Goal: Transaction & Acquisition: Purchase product/service

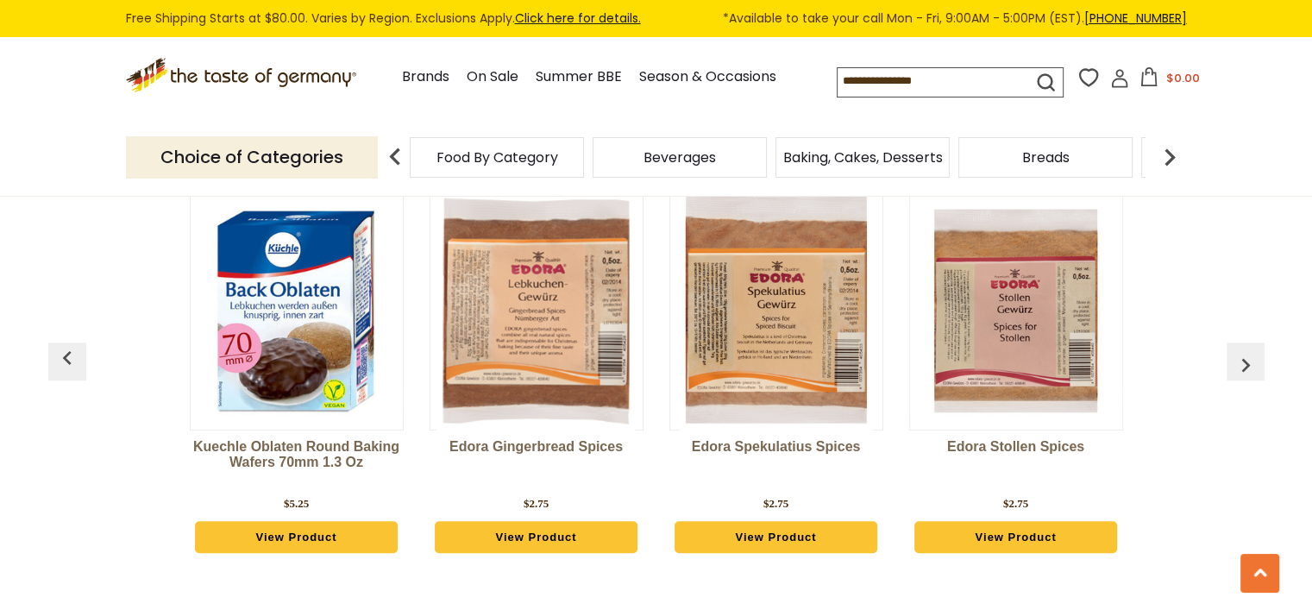
scroll to position [1332, 0]
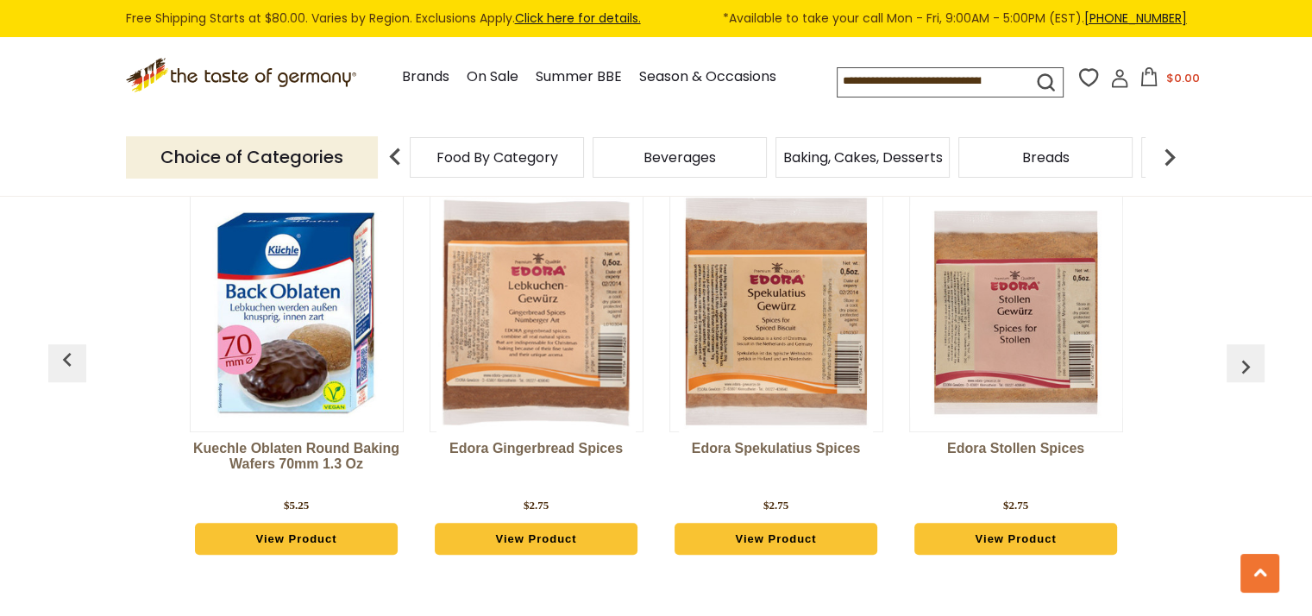
click at [1257, 359] on img "button" at bounding box center [1246, 367] width 28 height 28
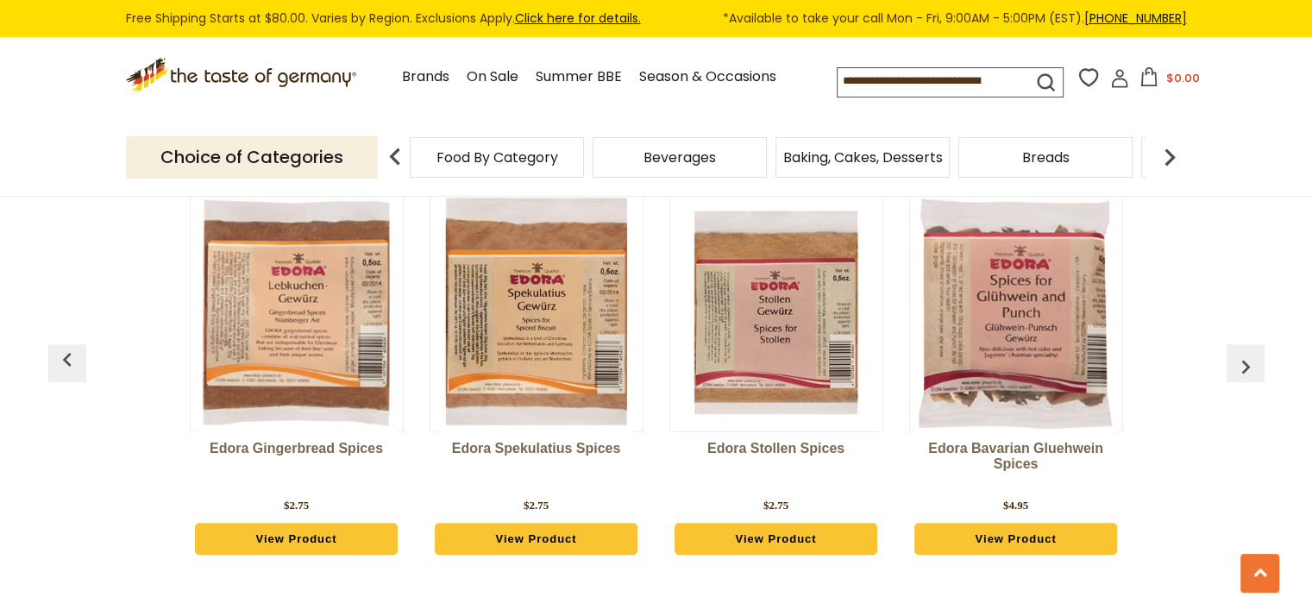
click at [1257, 359] on img "button" at bounding box center [1246, 367] width 28 height 28
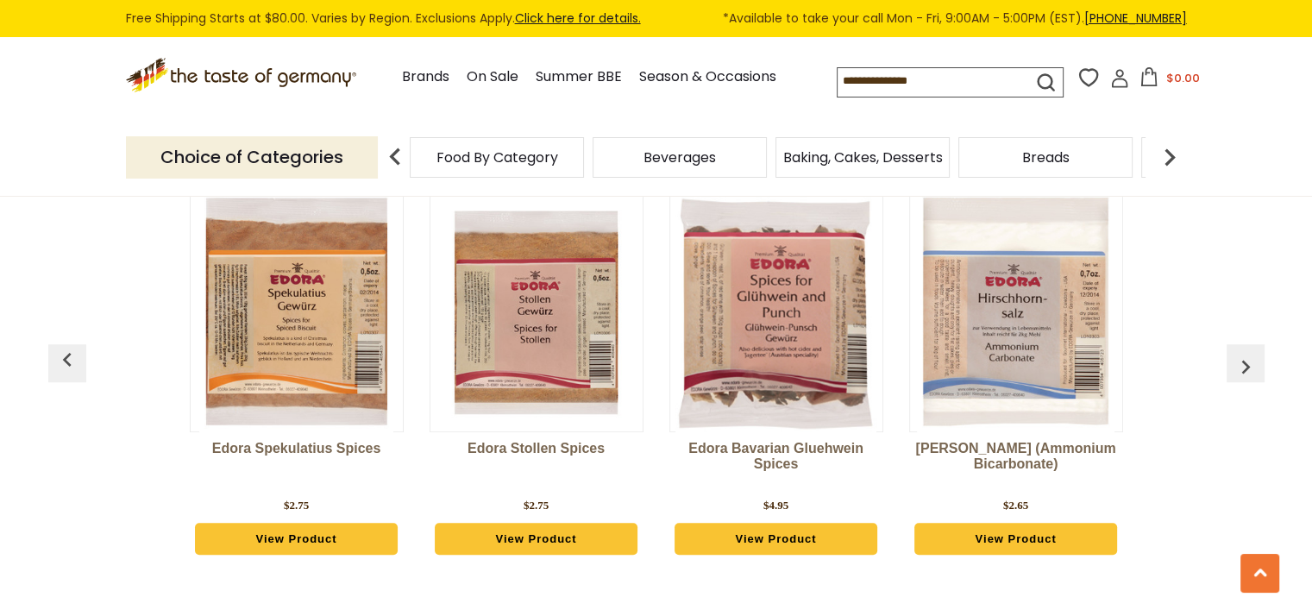
click at [1257, 359] on img "button" at bounding box center [1246, 367] width 28 height 28
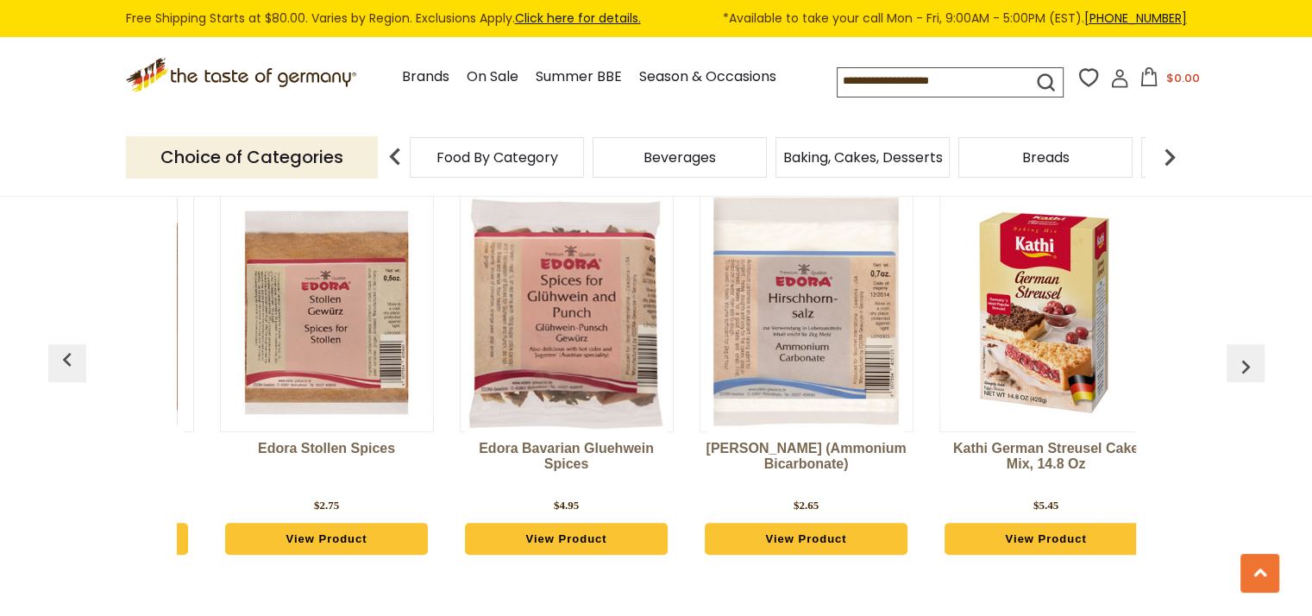
scroll to position [0, 720]
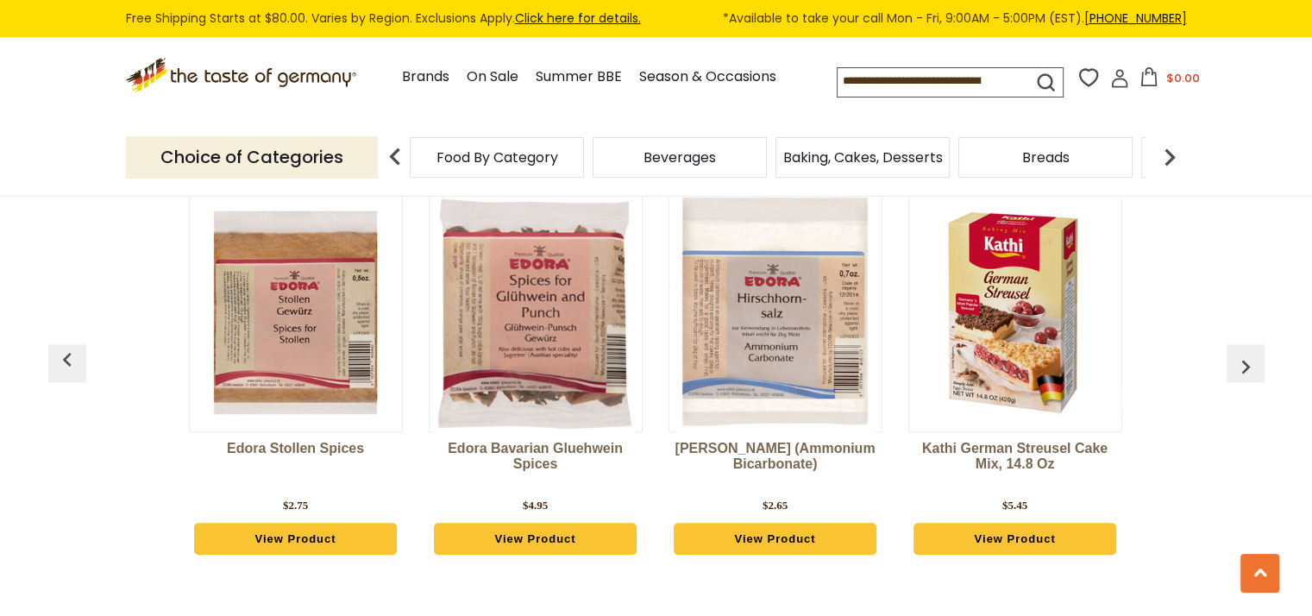
click at [1257, 359] on img "button" at bounding box center [1246, 367] width 28 height 28
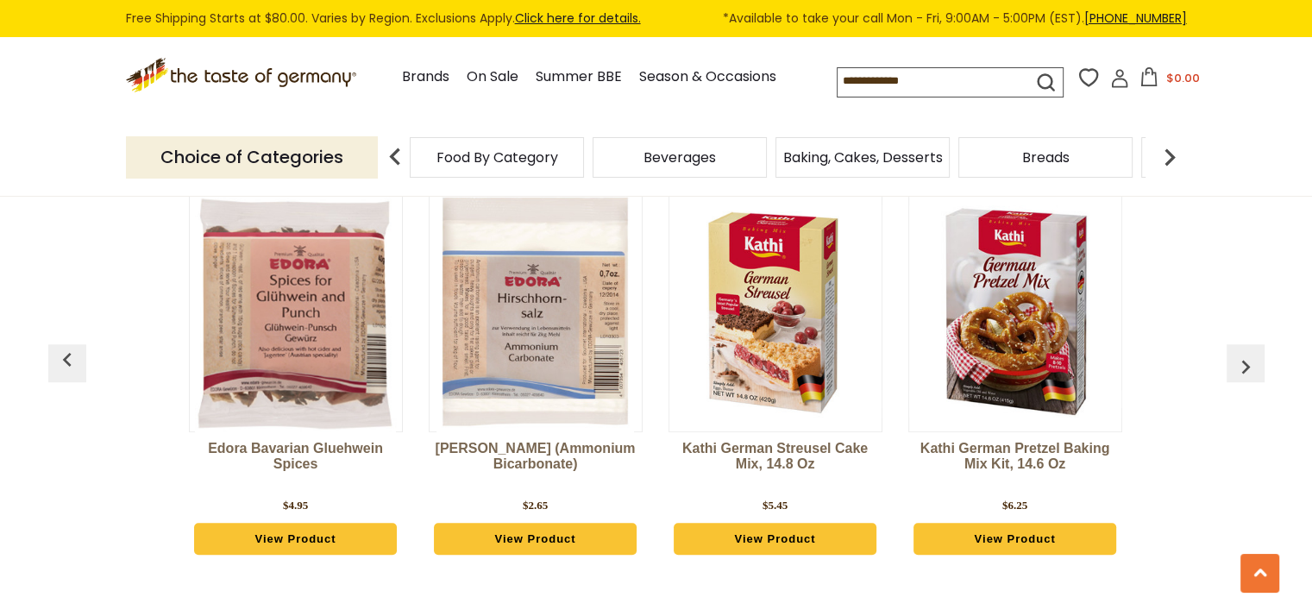
click at [1257, 359] on img "button" at bounding box center [1246, 367] width 28 height 28
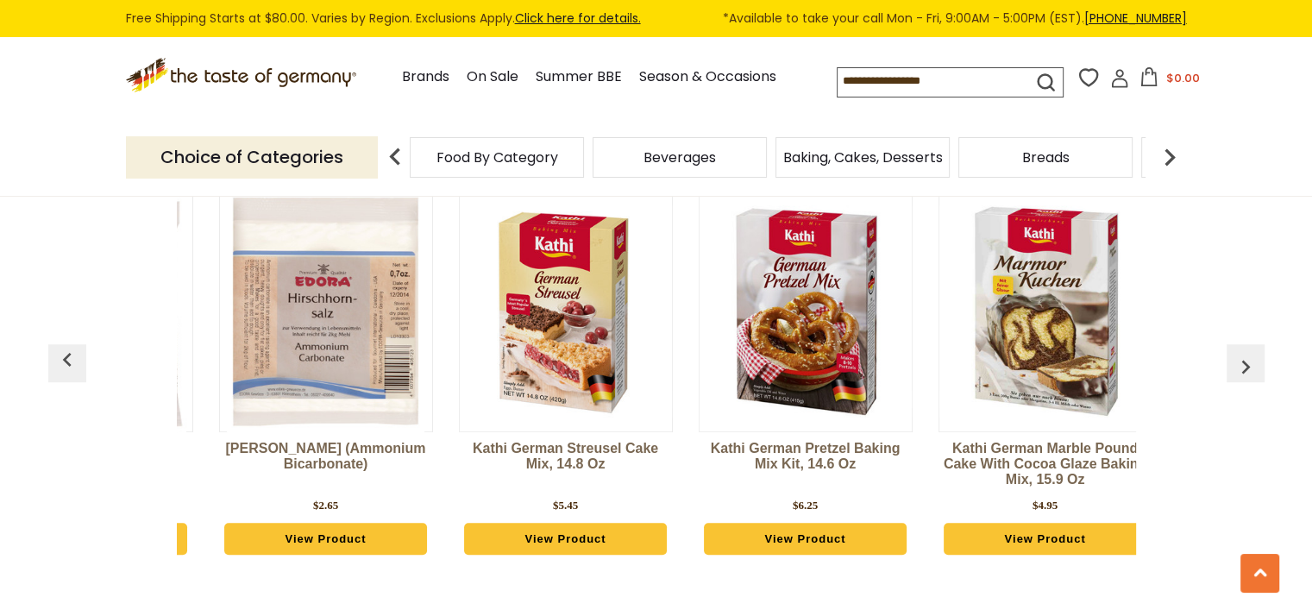
scroll to position [0, 1201]
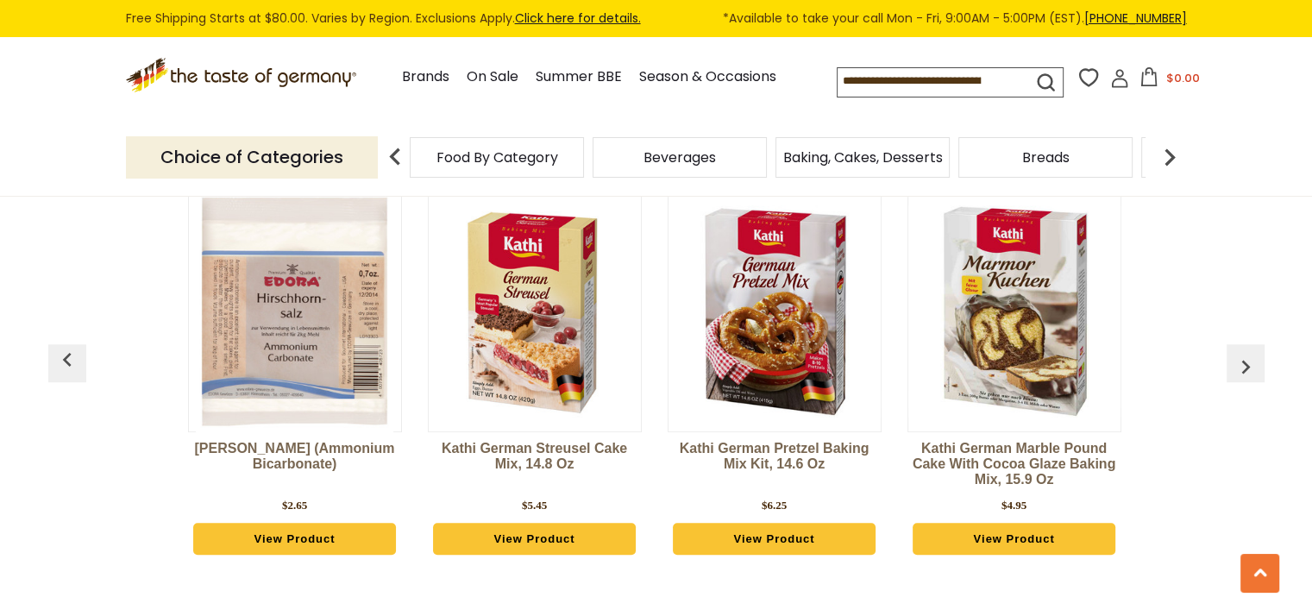
click at [1223, 354] on div "[PERSON_NAME] Oblaten Round Baking Wafers 70mm 1.3 oz $5.25 View Product Edora …" at bounding box center [656, 377] width 1199 height 416
